Goal: Navigation & Orientation: Find specific page/section

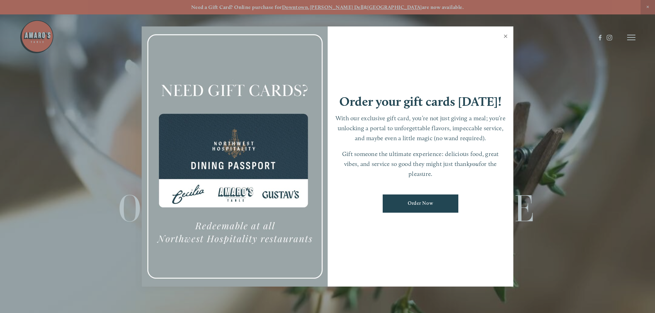
click at [505, 37] on link "Close" at bounding box center [505, 36] width 13 height 19
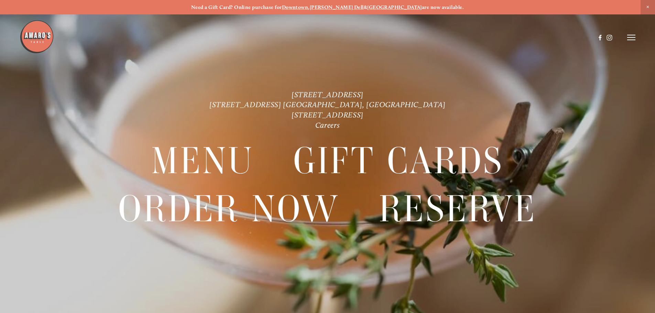
click at [632, 39] on icon at bounding box center [631, 37] width 8 height 6
click at [482, 38] on span "Menu" at bounding box center [487, 37] width 14 height 7
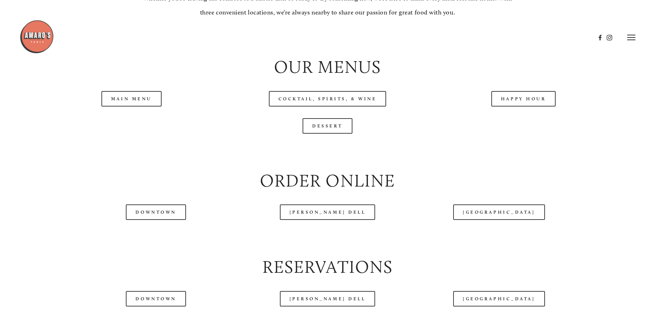
scroll to position [756, 0]
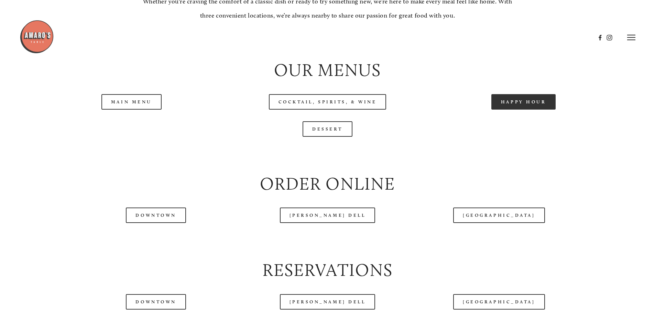
click at [514, 110] on link "Happy Hour" at bounding box center [523, 101] width 65 height 15
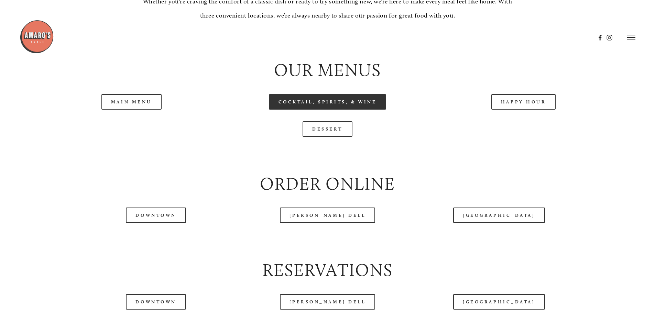
click at [323, 110] on link "Cocktail, Spirits, & Wine" at bounding box center [328, 101] width 118 height 15
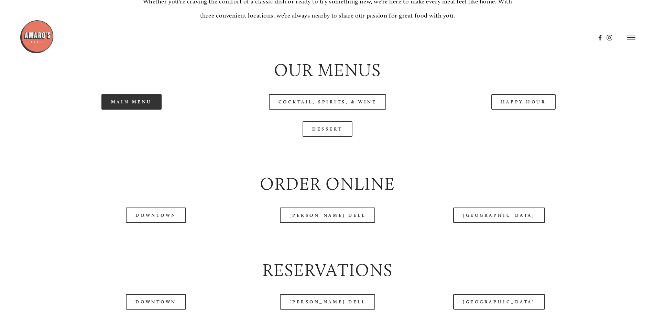
click at [147, 110] on link "Main Menu" at bounding box center [131, 101] width 60 height 15
